Goal: Information Seeking & Learning: Learn about a topic

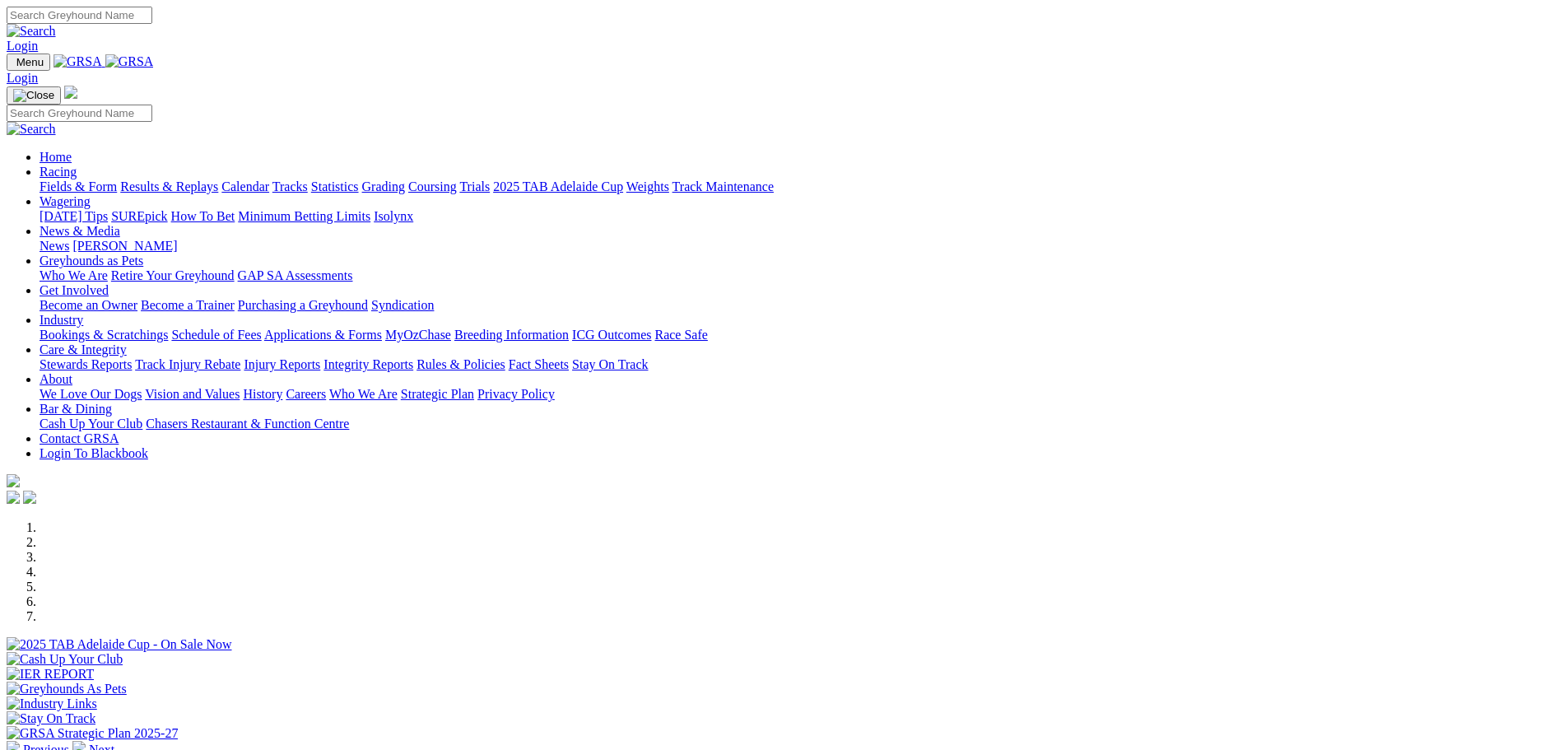
click at [69, 239] on link "News" at bounding box center [54, 246] width 29 height 14
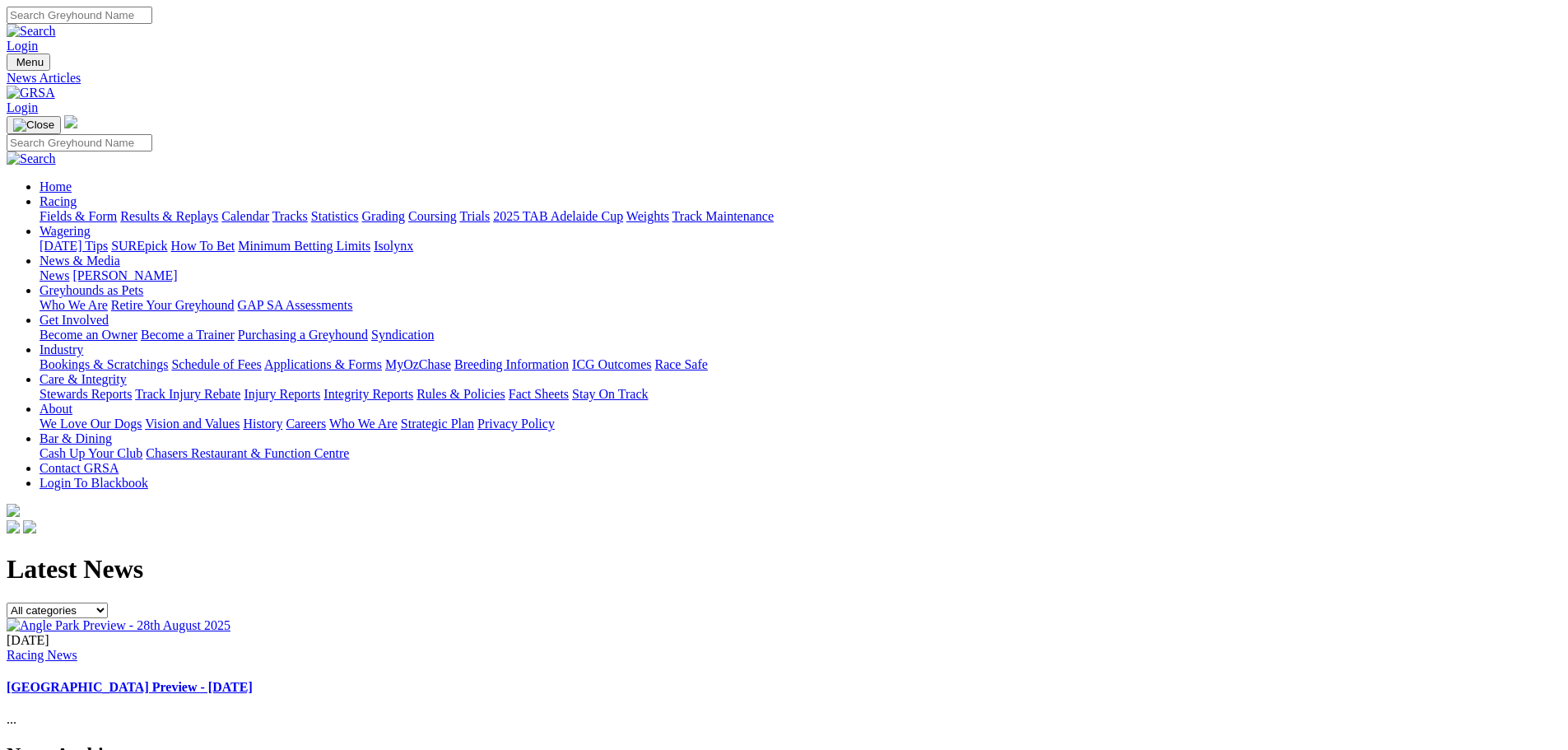
click at [177, 268] on link "[PERSON_NAME]" at bounding box center [125, 275] width 105 height 14
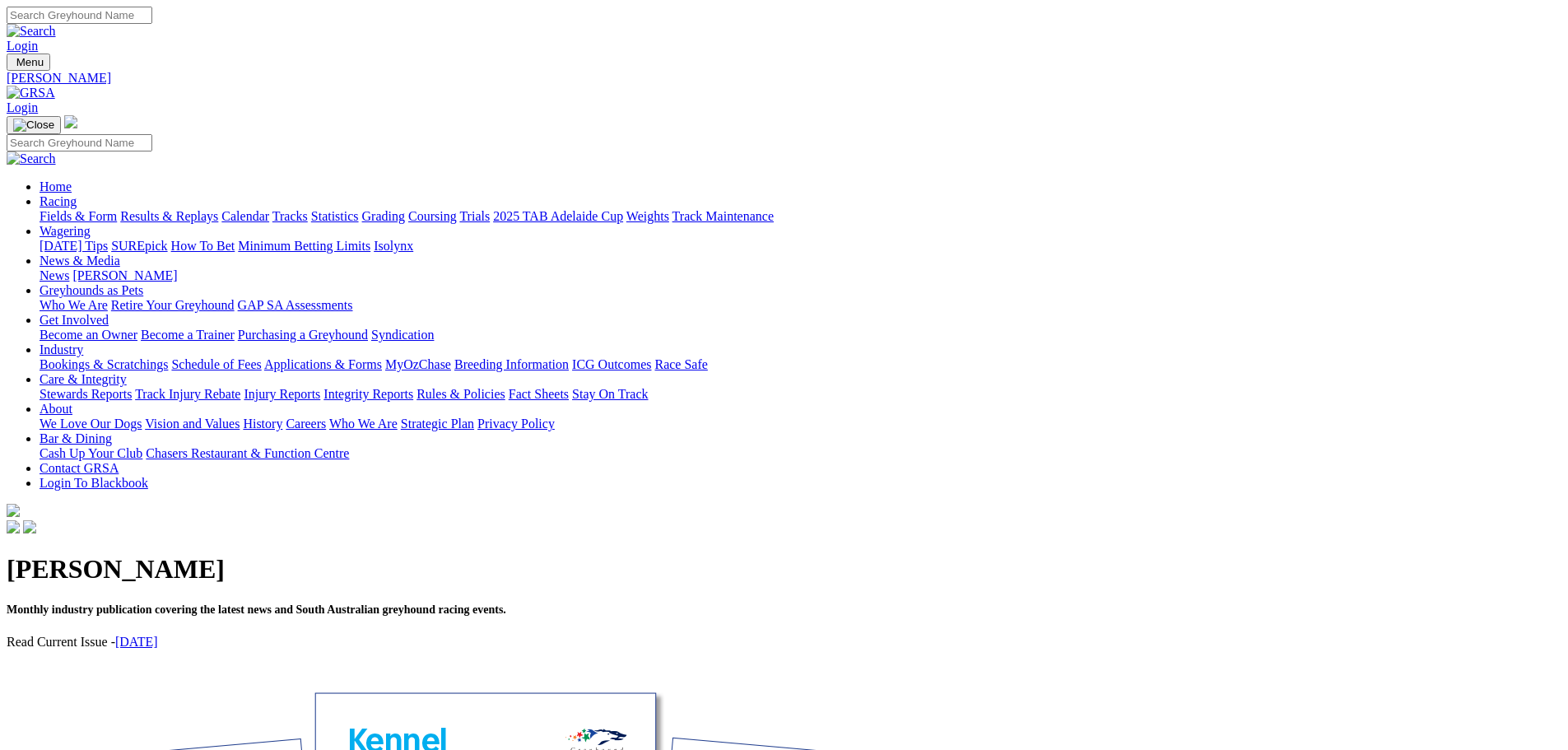
click at [158, 635] on link "August 2025" at bounding box center [137, 642] width 43 height 14
